Goal: Information Seeking & Learning: Learn about a topic

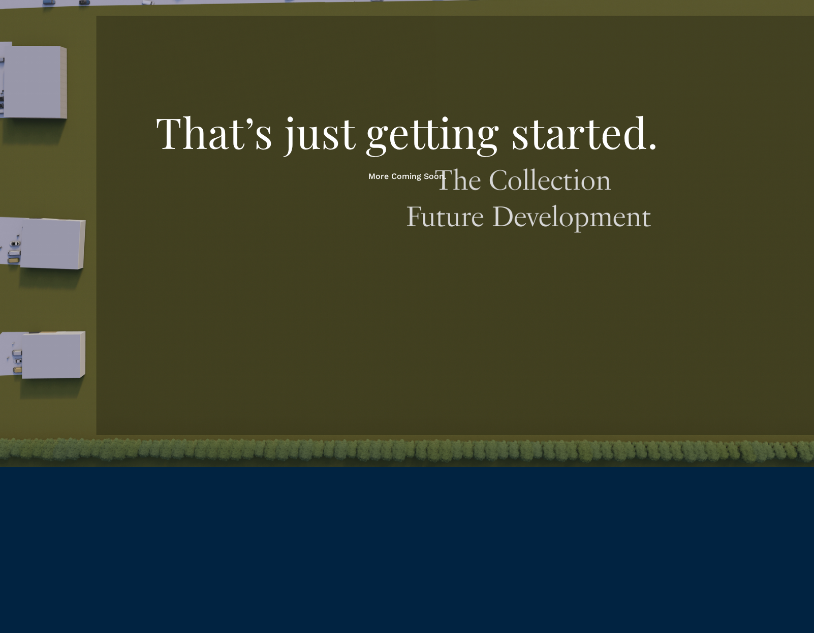
scroll to position [3158, 0]
click at [124, 325] on div at bounding box center [407, 150] width 814 height 633
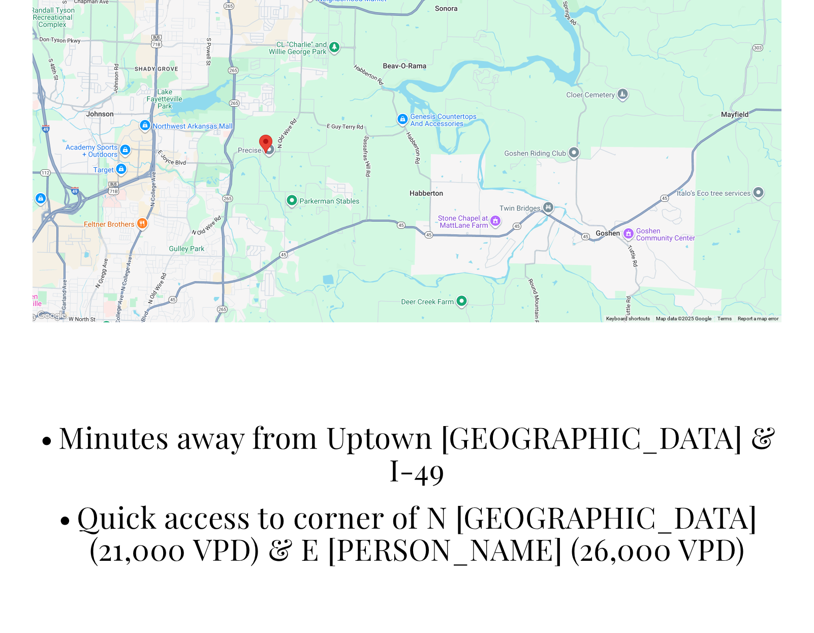
scroll to position [4426, 0]
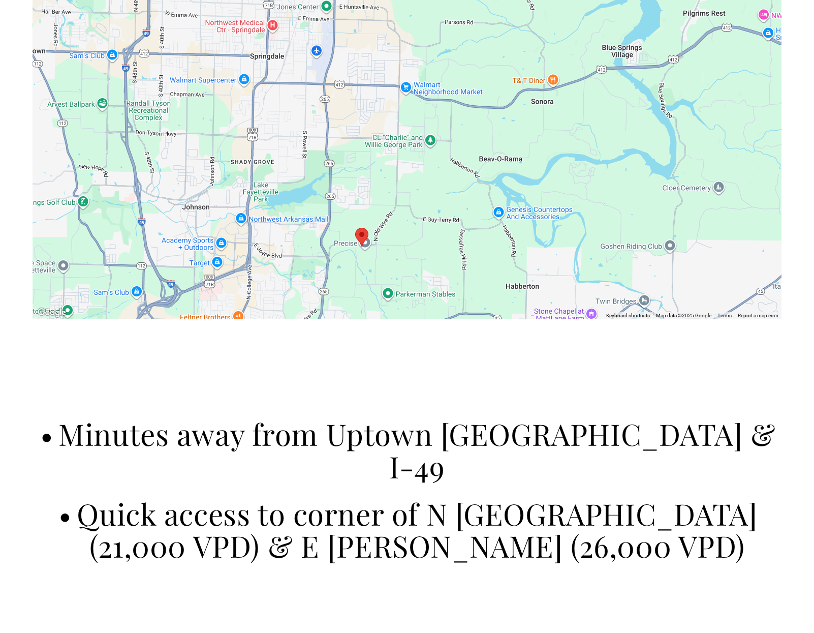
drag, startPoint x: 202, startPoint y: 152, endPoint x: 298, endPoint y: 249, distance: 136.9
click at [298, 249] on div at bounding box center [407, 134] width 749 height 369
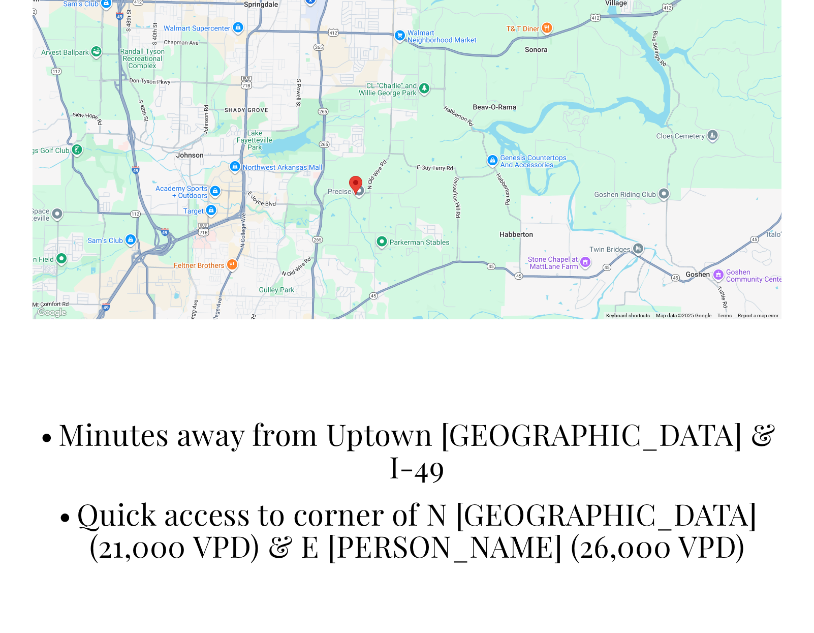
drag, startPoint x: 295, startPoint y: 188, endPoint x: 287, endPoint y: 124, distance: 64.0
click at [287, 124] on div at bounding box center [407, 134] width 749 height 369
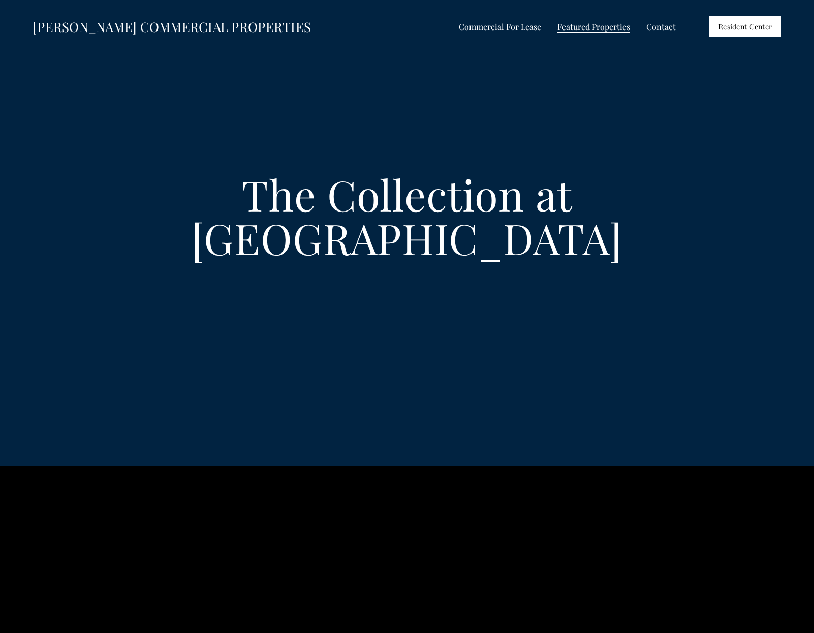
scroll to position [0, 0]
click at [0, 0] on span "Retail For Lease" at bounding box center [0, 0] width 0 height 0
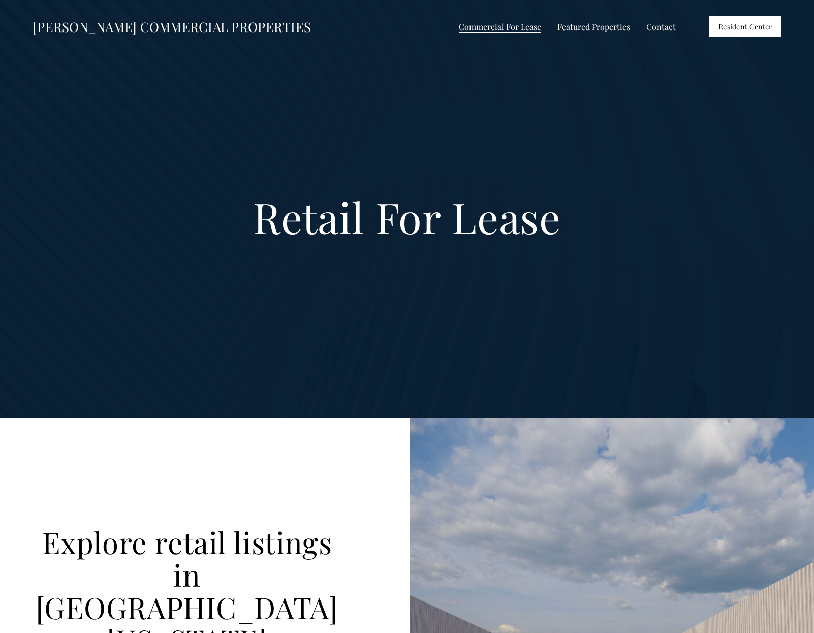
click at [0, 0] on span "Industrial / Flex For Lease" at bounding box center [0, 0] width 0 height 0
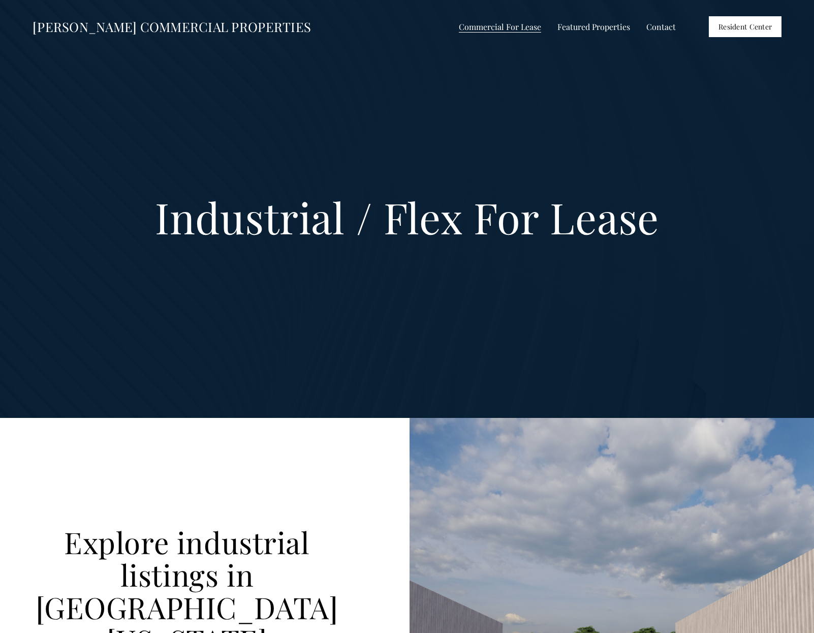
click at [0, 0] on span "Retail For Lease" at bounding box center [0, 0] width 0 height 0
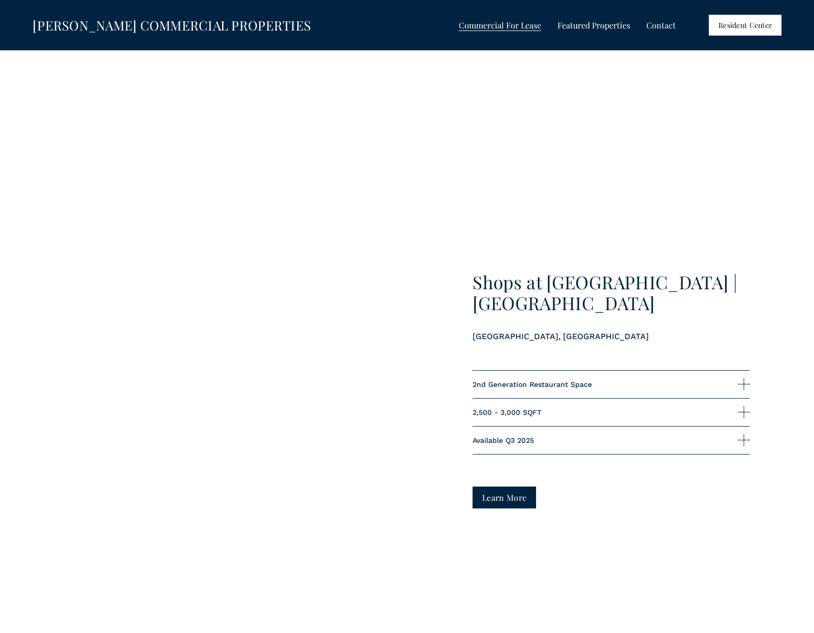
scroll to position [1868, 0]
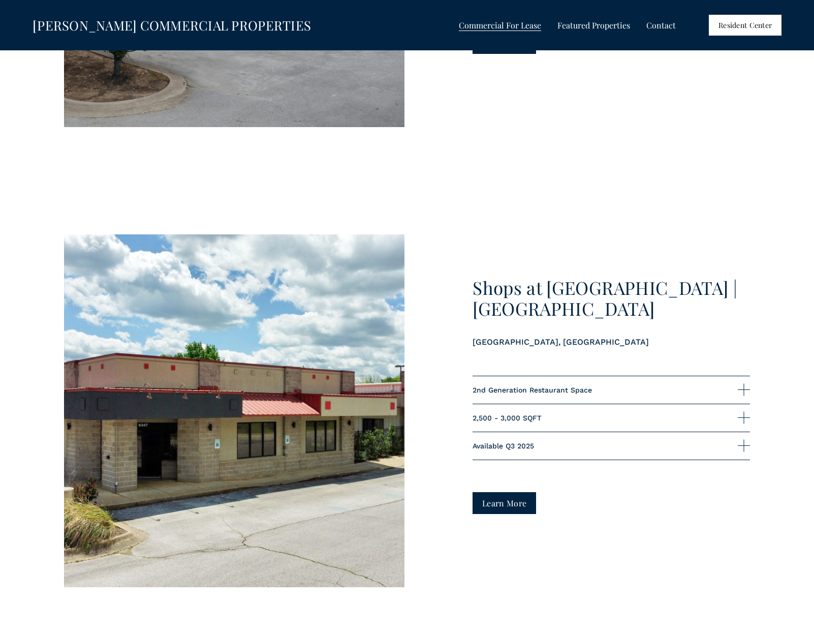
click at [338, 234] on div at bounding box center [234, 410] width 340 height 353
click at [522, 277] on h3 "Shops at Wedington | Suite #3" at bounding box center [611, 297] width 277 height 41
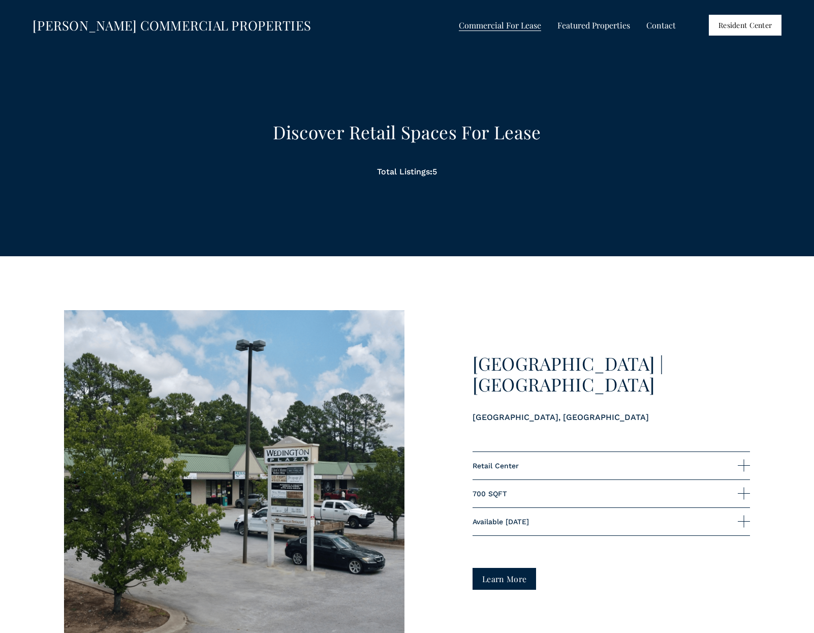
scroll to position [846, 0]
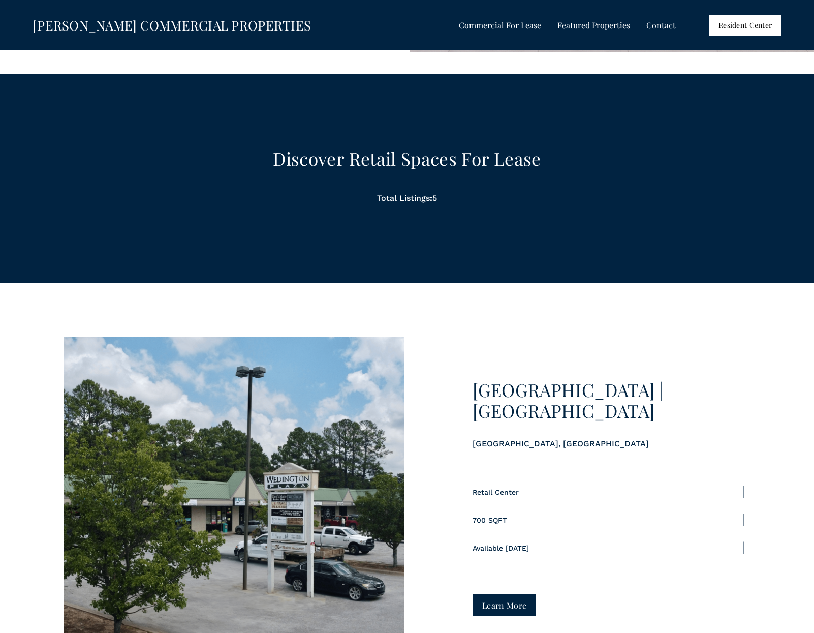
click at [0, 0] on span "All Listings" at bounding box center [0, 0] width 0 height 0
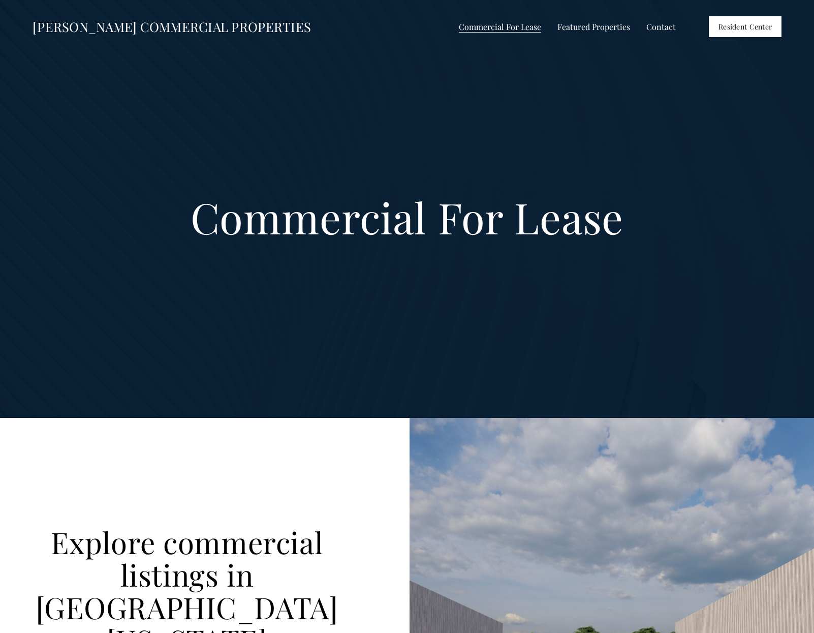
click at [0, 0] on span "Retail For Lease" at bounding box center [0, 0] width 0 height 0
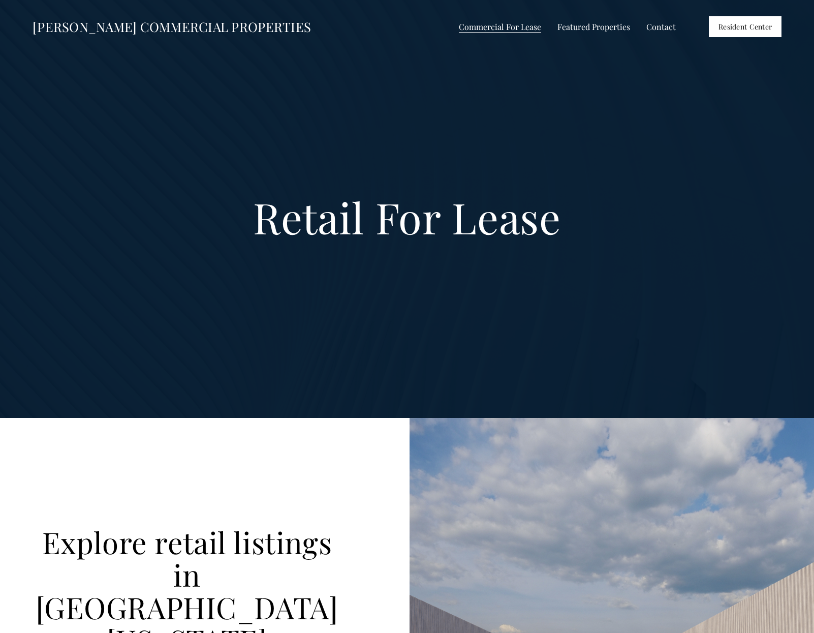
click at [0, 0] on span "Shops on the Trail" at bounding box center [0, 0] width 0 height 0
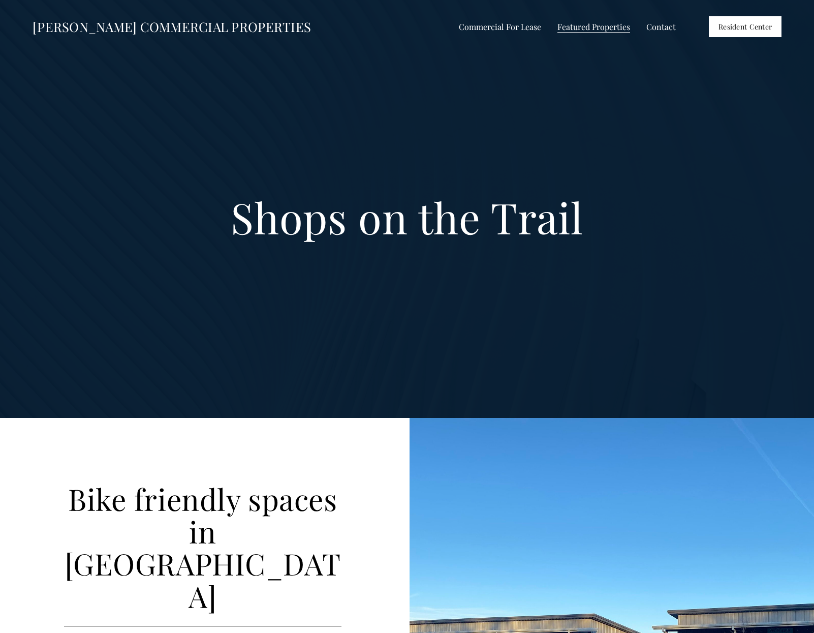
click at [0, 0] on span "The Collection at [GEOGRAPHIC_DATA]" at bounding box center [0, 0] width 0 height 0
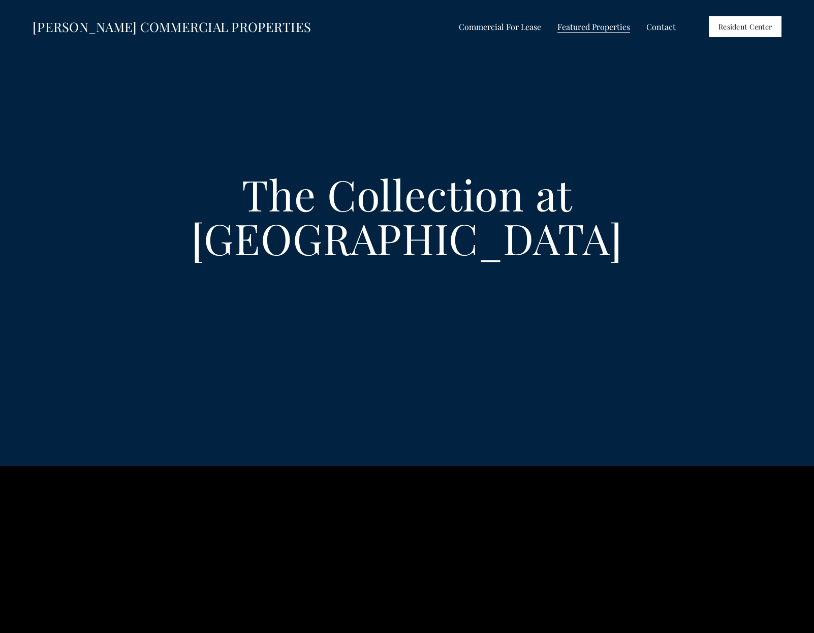
click at [0, 0] on span "Shops at [PERSON_NAME]" at bounding box center [0, 0] width 0 height 0
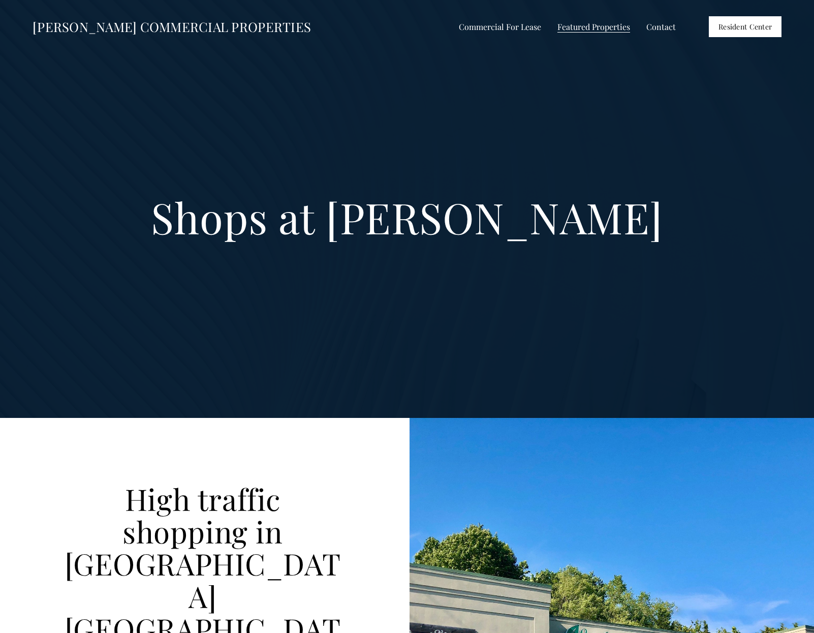
click at [0, 0] on span "Shops at [GEOGRAPHIC_DATA]" at bounding box center [0, 0] width 0 height 0
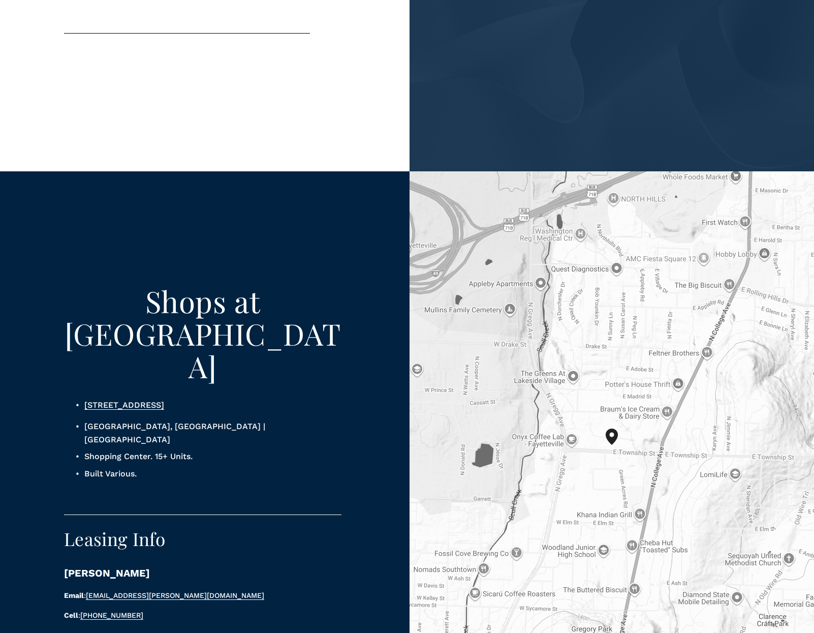
scroll to position [758, 0]
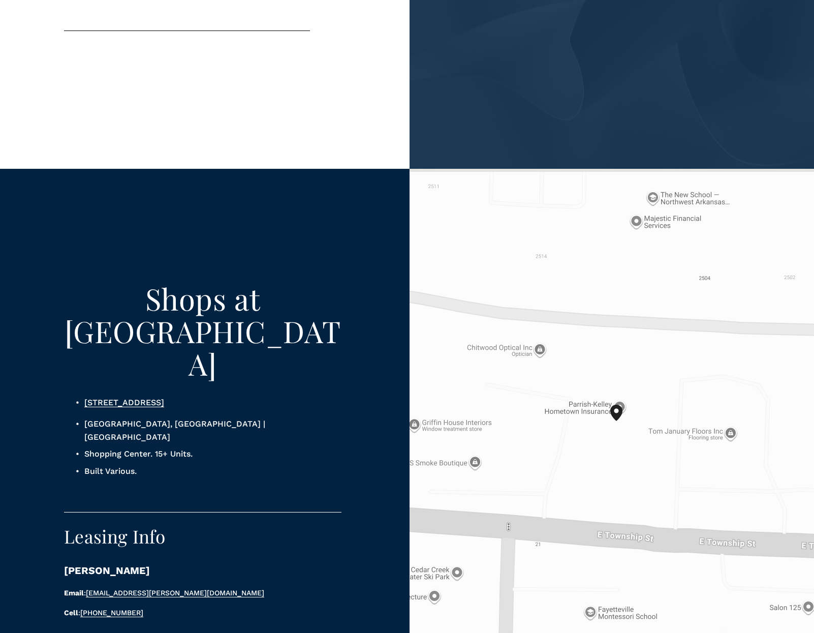
click at [614, 356] on div at bounding box center [612, 442] width 404 height 547
click at [164, 397] on link "[STREET_ADDRESS]" at bounding box center [124, 402] width 80 height 10
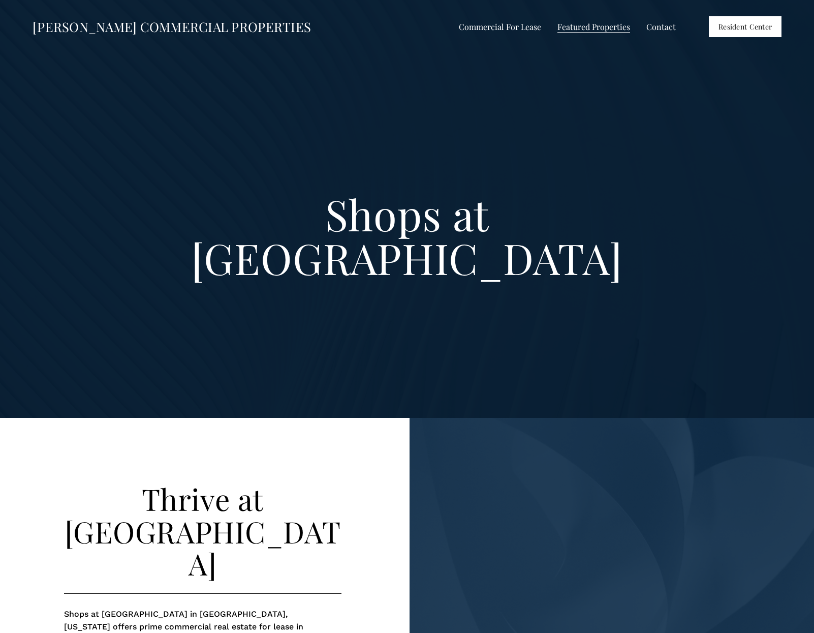
scroll to position [0, 0]
click at [0, 0] on span "Shops at [GEOGRAPHIC_DATA]" at bounding box center [0, 0] width 0 height 0
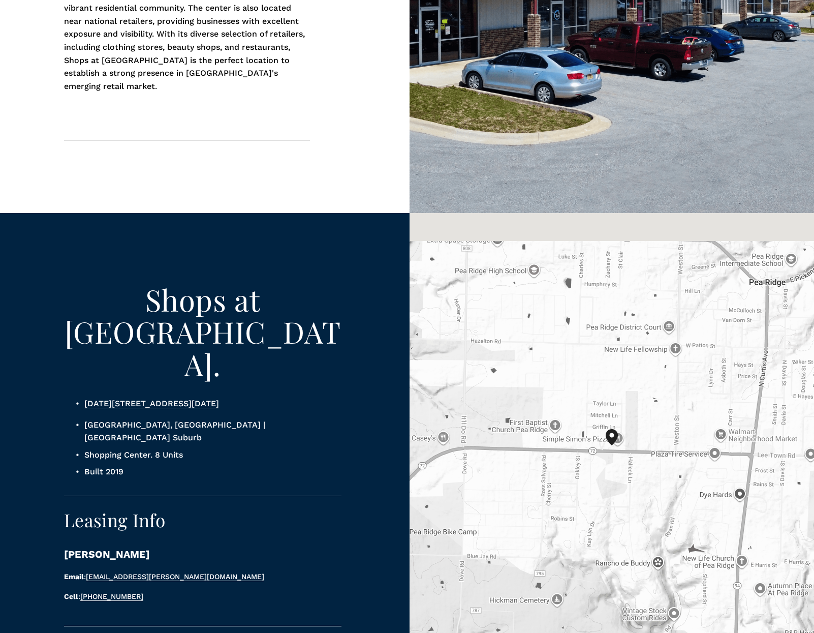
scroll to position [659, 0]
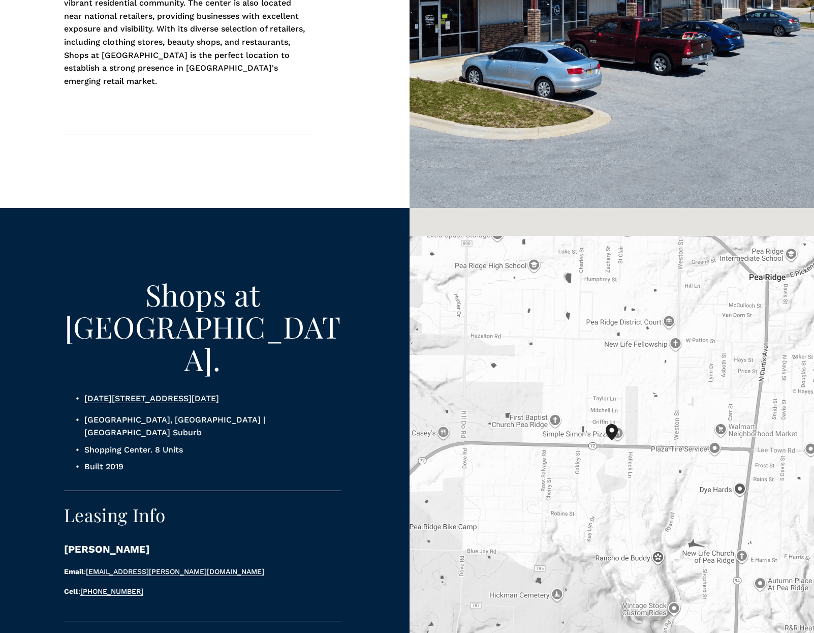
click at [219, 393] on link "1010-1026 Slack St, Pea Ridge, AR 72751 United States" at bounding box center [151, 398] width 135 height 10
